Goal: Transaction & Acquisition: Purchase product/service

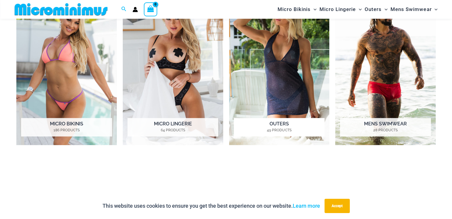
scroll to position [440, 0]
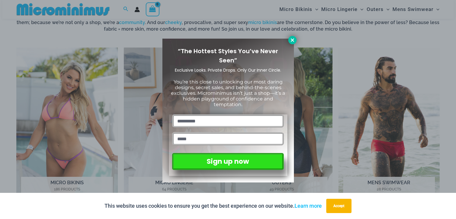
click at [293, 42] on icon at bounding box center [292, 39] width 5 height 5
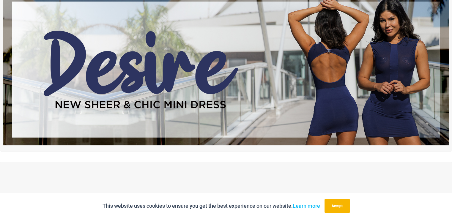
scroll to position [0, 0]
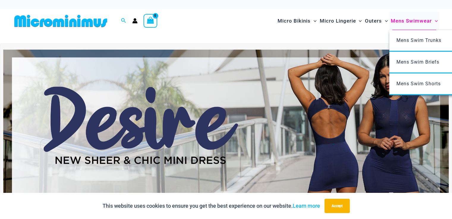
click at [407, 22] on span "Mens Swimwear" at bounding box center [411, 20] width 41 height 15
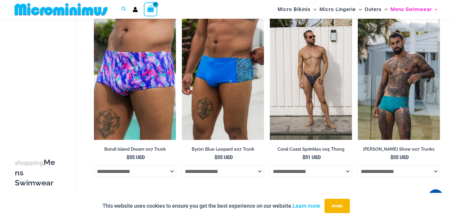
scroll to position [1188, 0]
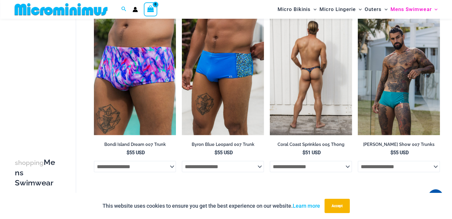
click at [299, 171] on select "**********" at bounding box center [311, 166] width 82 height 11
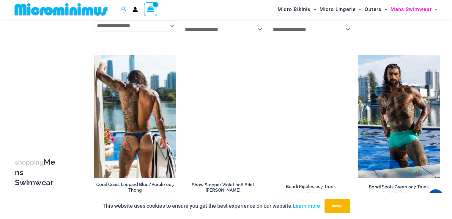
scroll to position [764, 0]
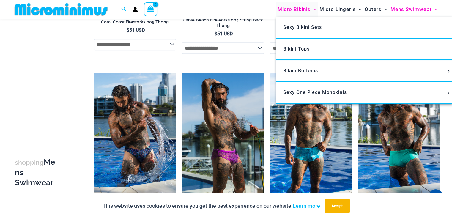
click at [303, 8] on span "Micro Bikinis" at bounding box center [293, 9] width 33 height 15
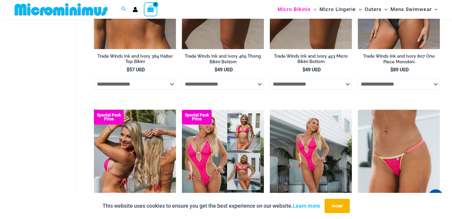
scroll to position [460, 0]
